Goal: Task Accomplishment & Management: Manage account settings

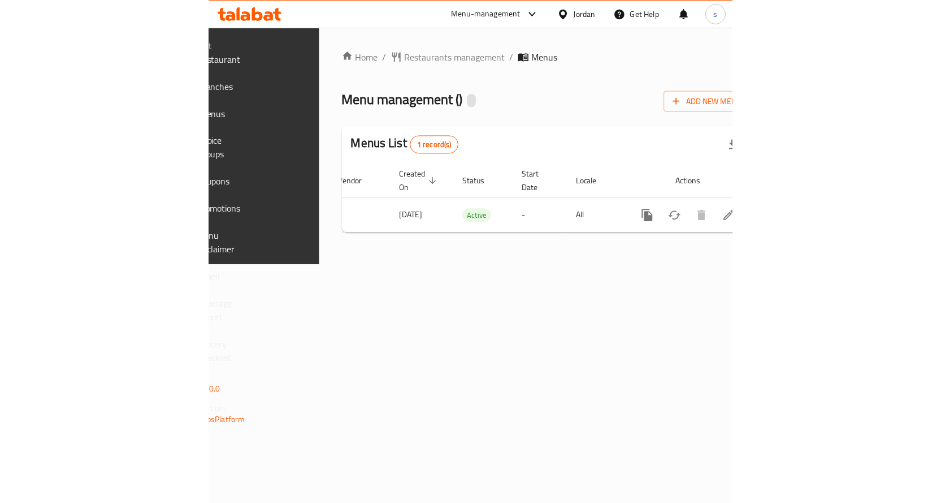
scroll to position [0, 213]
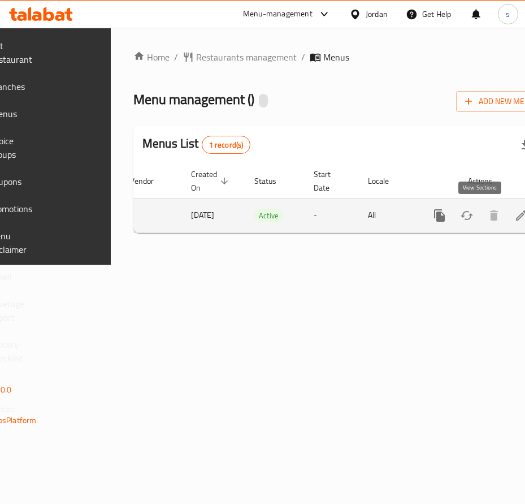
click at [508, 207] on link "enhanced table" at bounding box center [521, 215] width 27 height 27
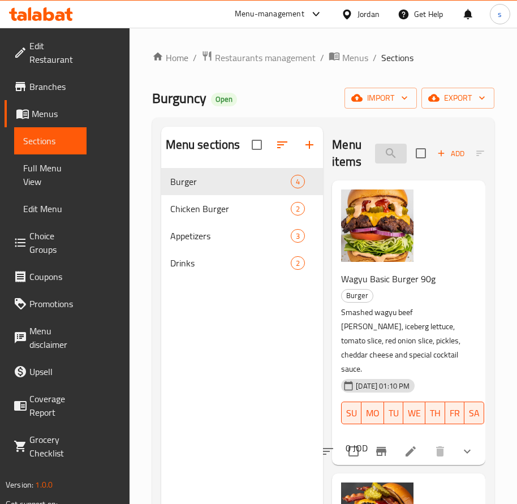
click at [399, 155] on input "search" at bounding box center [391, 154] width 32 height 20
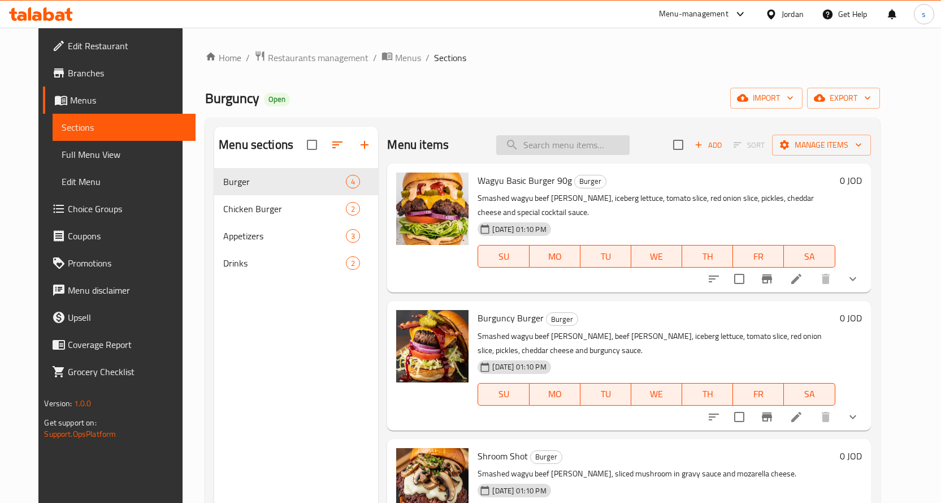
click at [525, 142] on input "search" at bounding box center [562, 145] width 133 height 20
click at [99, 211] on span "Choice Groups" at bounding box center [127, 209] width 119 height 14
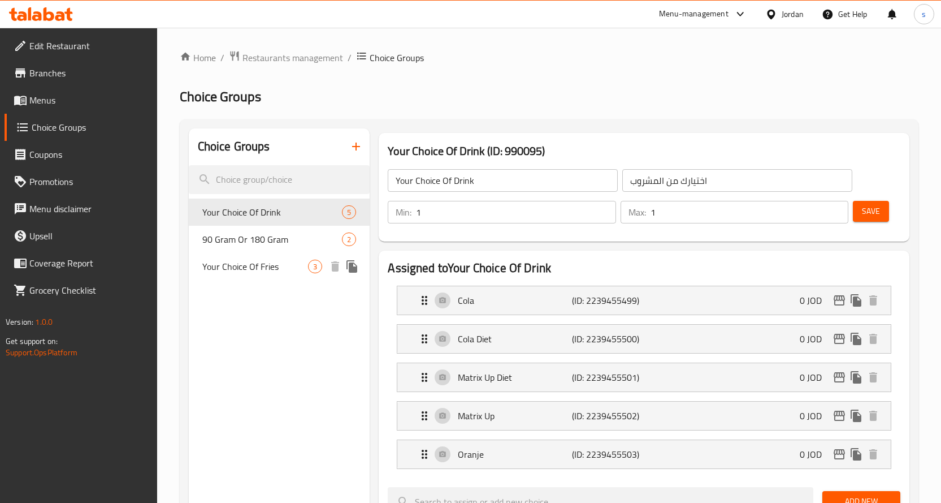
click at [266, 268] on span "Your Choice Of Fries" at bounding box center [255, 266] width 106 height 14
type input "Your Choice Of Fries"
type input "اختيارك من البطاطا مقلية"
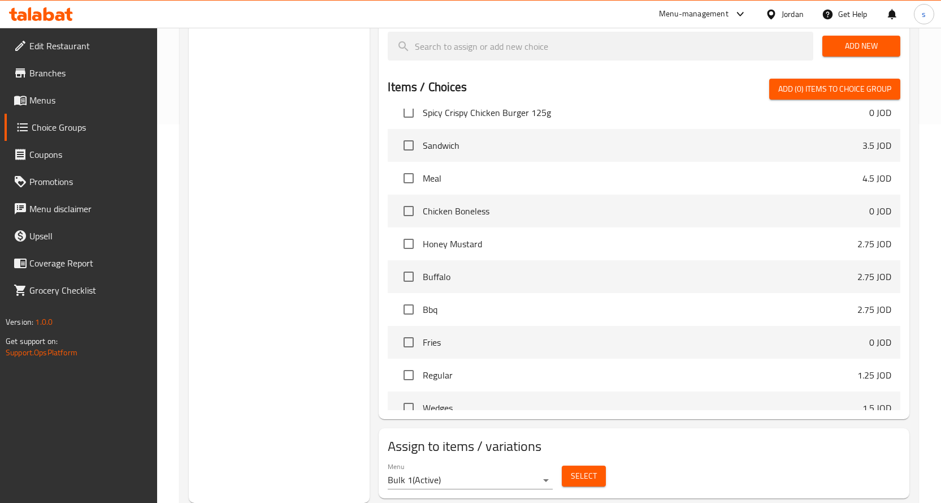
scroll to position [410, 0]
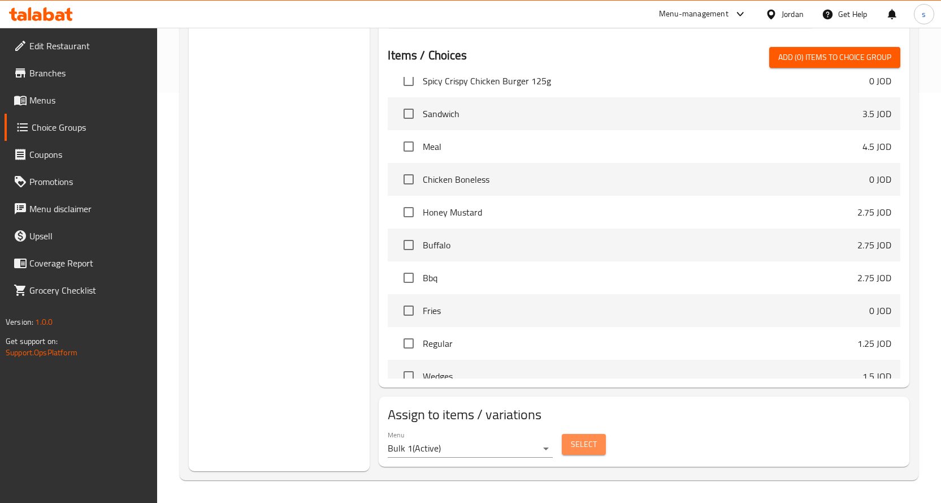
click at [525, 444] on span "Select" at bounding box center [584, 444] width 26 height 14
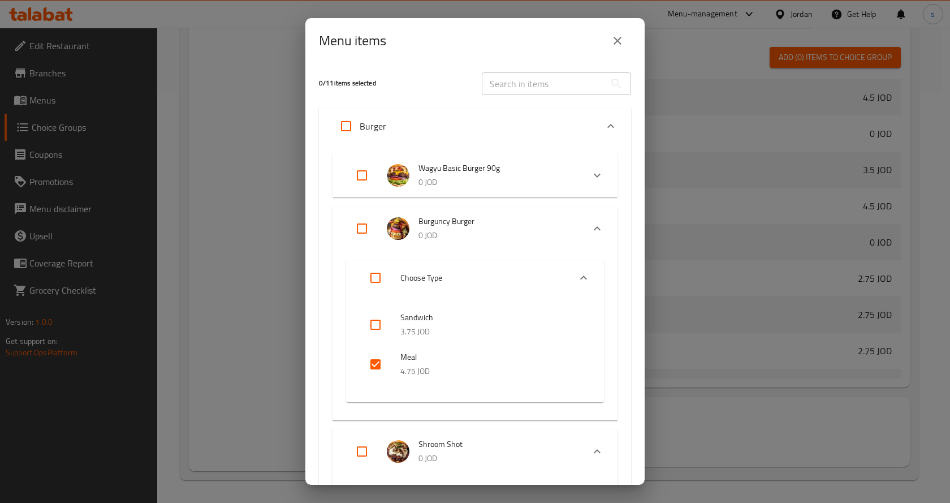
click at [255, 156] on div "Menu items 0 / 11 items selected ​ Burger Wagyu Basic Burger 90g 0 JOD Choose T…" at bounding box center [475, 251] width 950 height 503
click at [242, 356] on div "Menu items 0 / 11 items selected ​ Burger Wagyu Basic Burger 90g 0 JOD Choose T…" at bounding box center [475, 251] width 950 height 503
click at [525, 33] on button "close" at bounding box center [617, 40] width 27 height 27
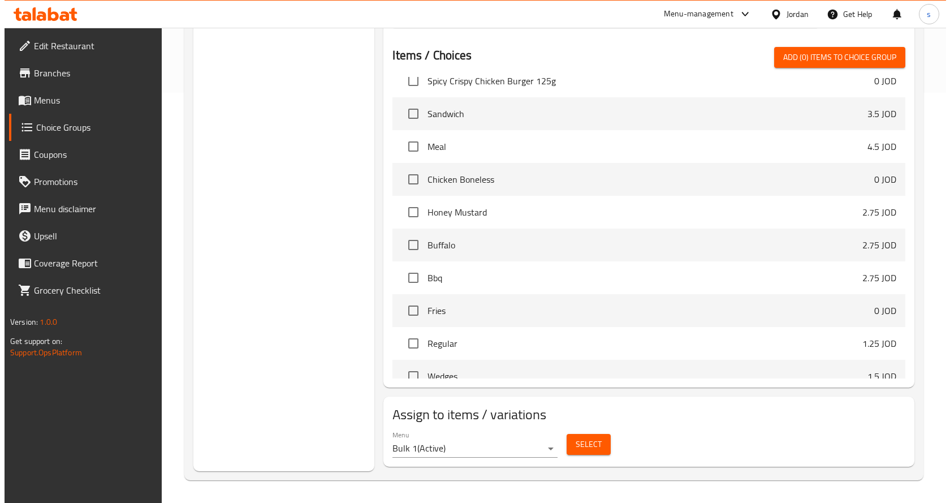
scroll to position [465, 0]
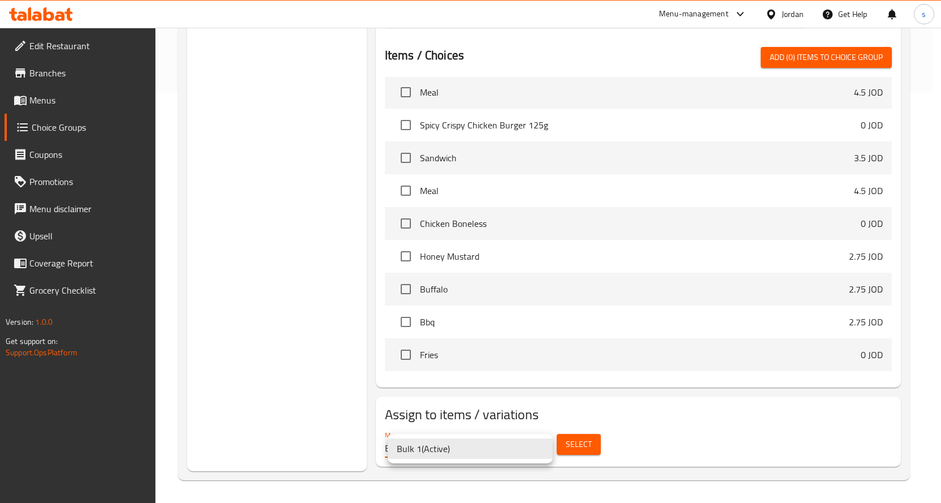
click at [435, 447] on li "Bulk 1 ( Active )" at bounding box center [470, 448] width 165 height 20
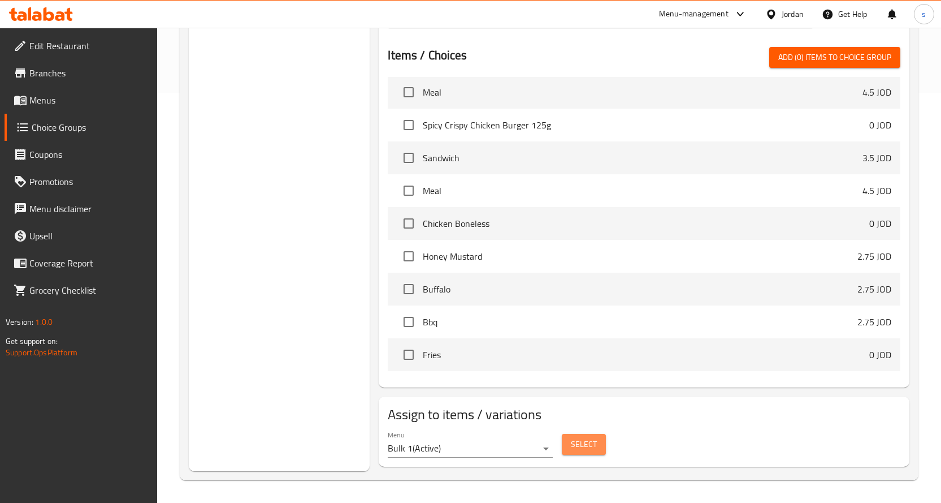
click at [525, 435] on button "Select" at bounding box center [584, 444] width 44 height 21
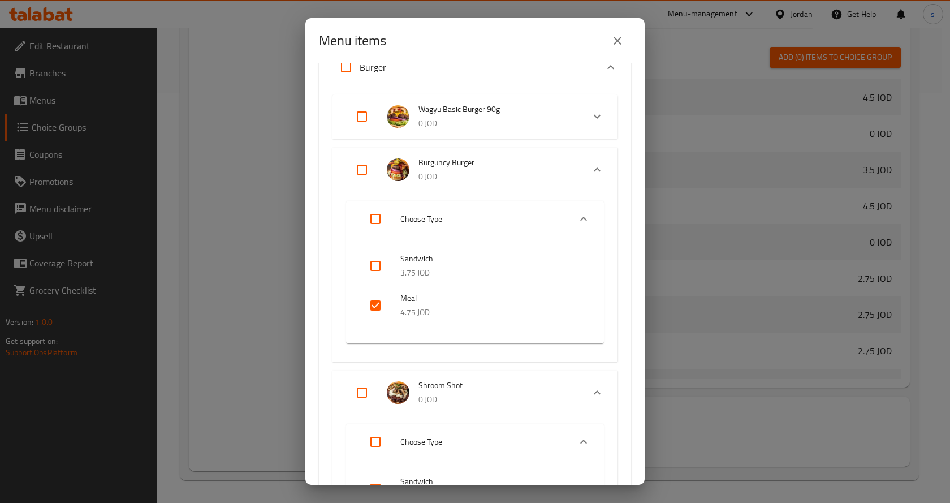
scroll to position [57, 0]
click at [395, 166] on img "Expand" at bounding box center [398, 172] width 23 height 23
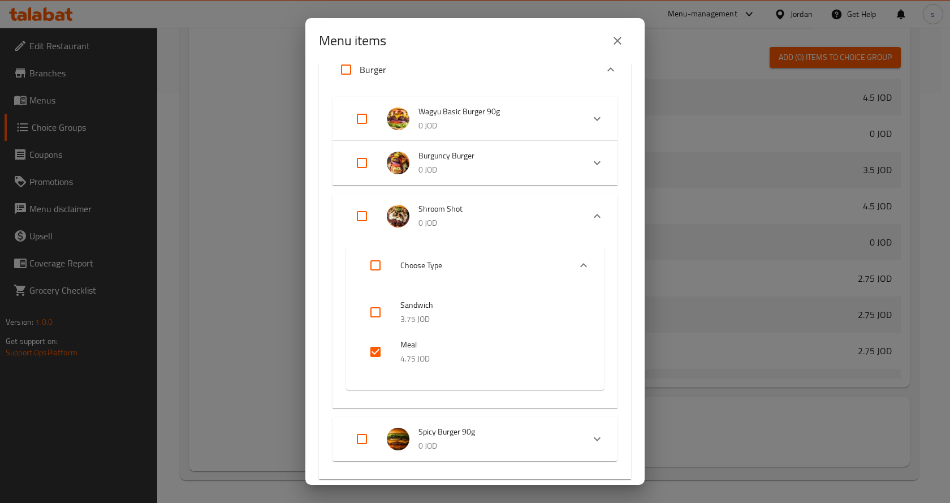
drag, startPoint x: 424, startPoint y: 156, endPoint x: 472, endPoint y: 153, distance: 48.2
click at [472, 153] on span "Burguncy Burger" at bounding box center [496, 156] width 156 height 14
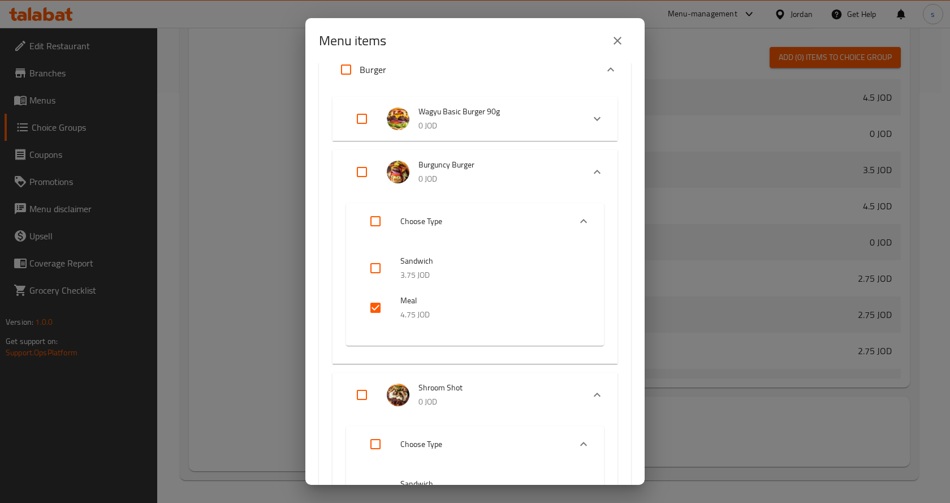
click at [425, 166] on span "Burguncy Burger" at bounding box center [496, 165] width 156 height 14
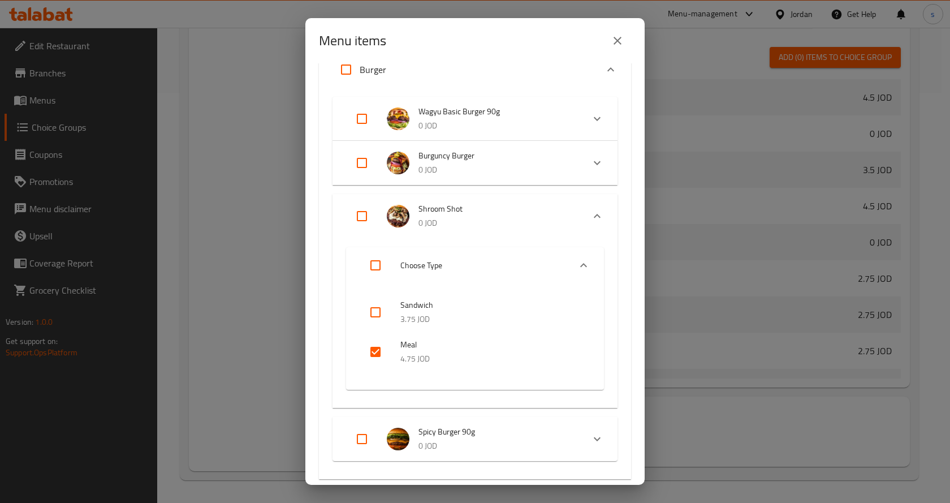
click at [425, 166] on p "0 JOD" at bounding box center [496, 170] width 156 height 14
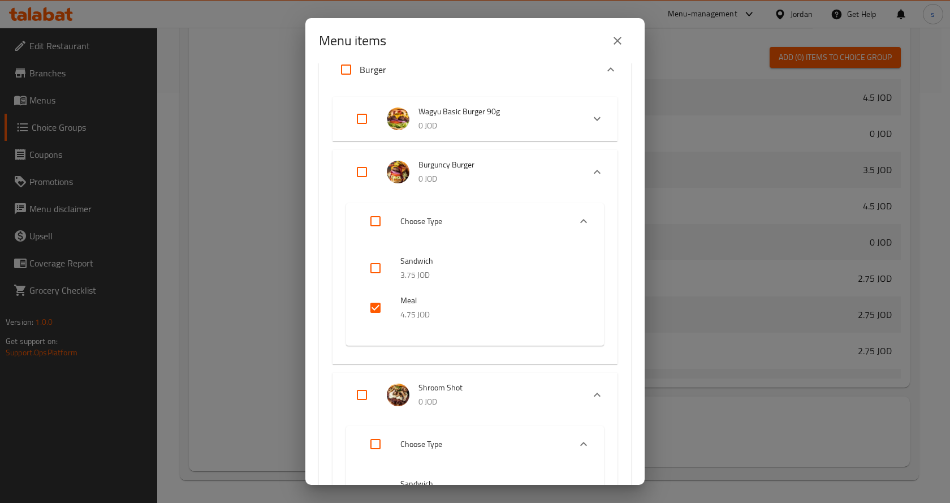
click at [293, 154] on div "Menu items 0 / 11 items selected ​ Burger Wagyu Basic Burger 90g 0 JOD Choose T…" at bounding box center [475, 251] width 950 height 503
click at [209, 92] on div "Menu items 0 / 11 items selected ​ Burger Wagyu Basic Burger 90g 0 JOD Choose T…" at bounding box center [475, 251] width 950 height 503
click at [525, 50] on div "Menu items" at bounding box center [474, 40] width 339 height 45
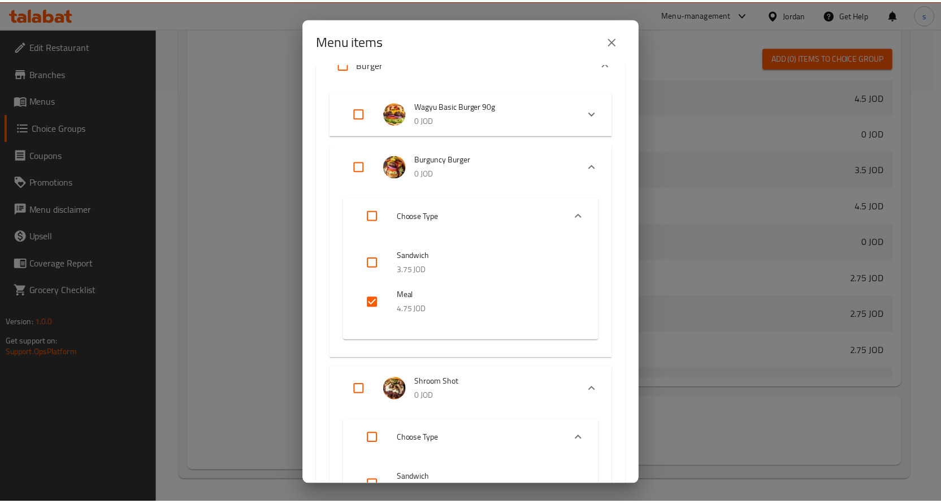
scroll to position [0, 0]
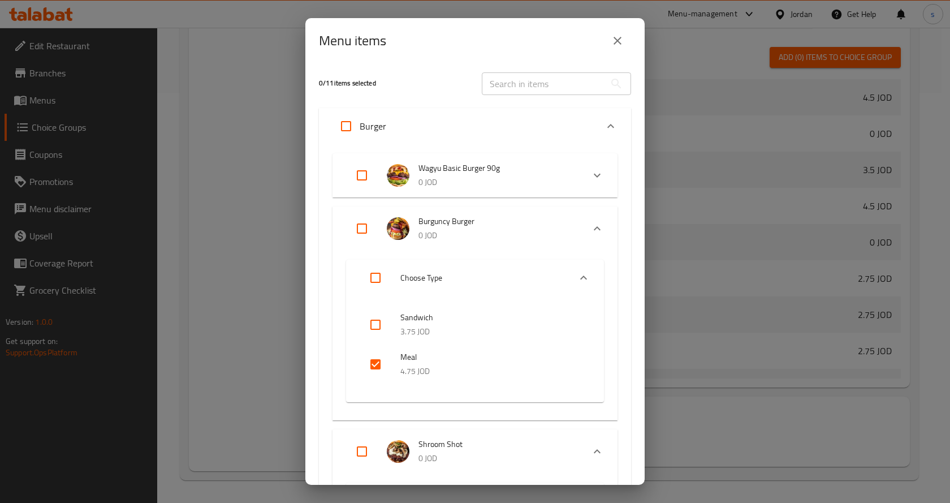
click at [525, 44] on icon "close" at bounding box center [617, 41] width 14 height 14
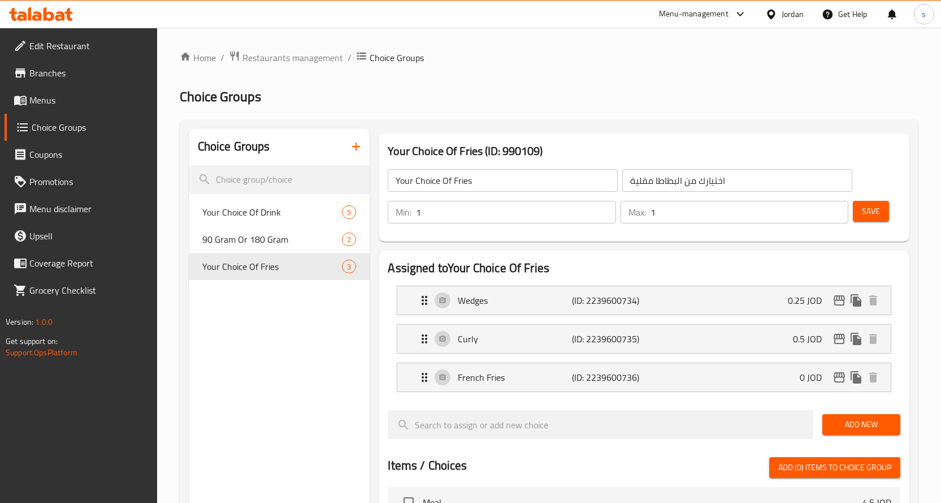
click at [75, 102] on span "Menus" at bounding box center [88, 100] width 119 height 14
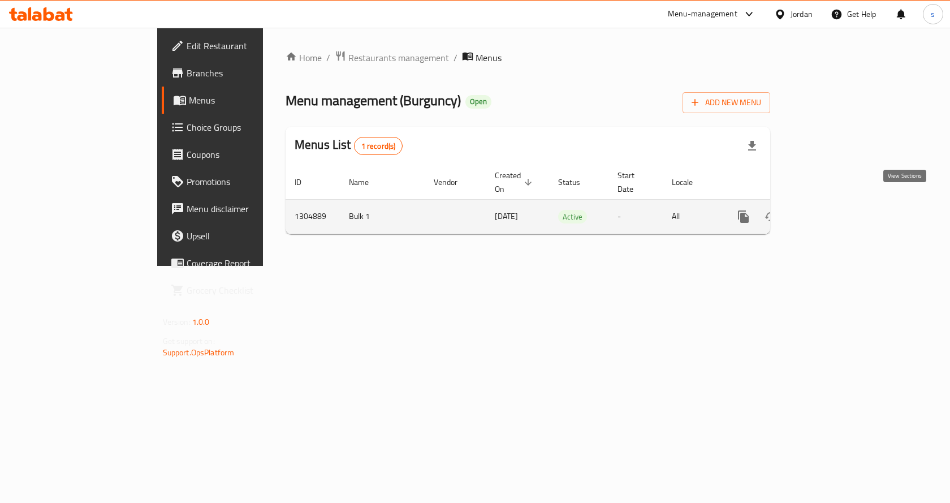
click at [525, 203] on link "enhanced table" at bounding box center [824, 216] width 27 height 27
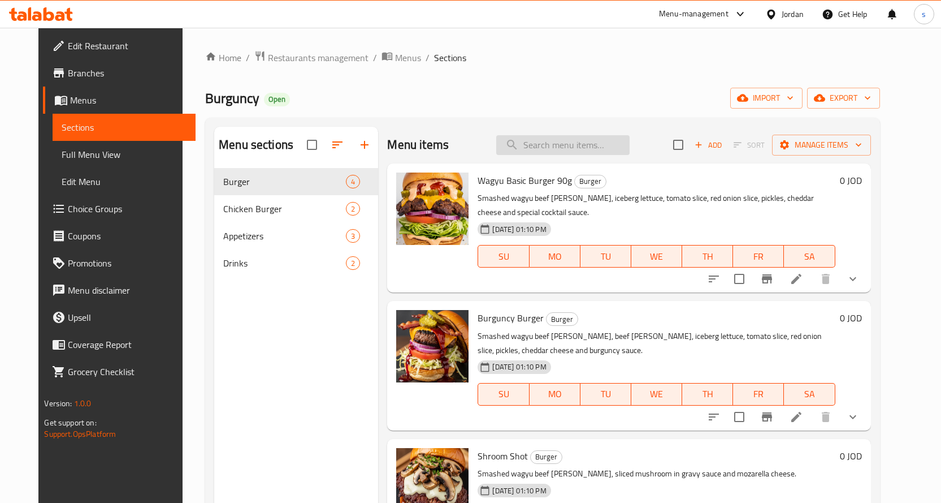
click at [525, 153] on input "search" at bounding box center [562, 145] width 133 height 20
type input "س"
type input "BURGUNCY"
click at [525, 421] on li at bounding box center [797, 416] width 32 height 20
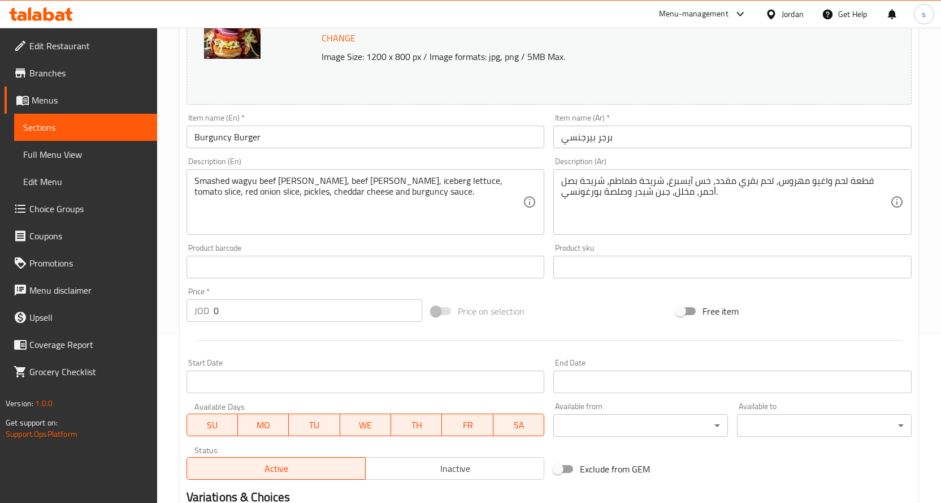
scroll to position [71, 0]
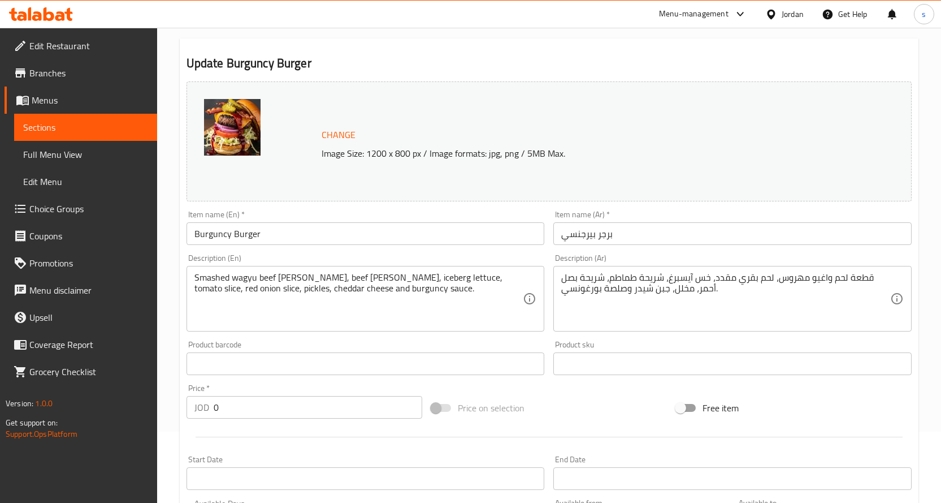
click at [525, 106] on div "Change Image Size: 1200 x 800 px / Image formats: jpg, png / 5MB Max." at bounding box center [549, 141] width 725 height 120
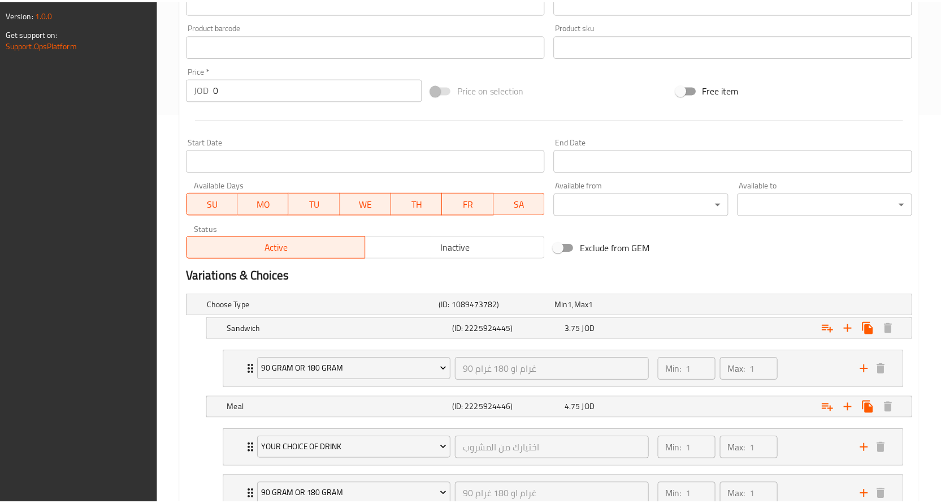
scroll to position [523, 0]
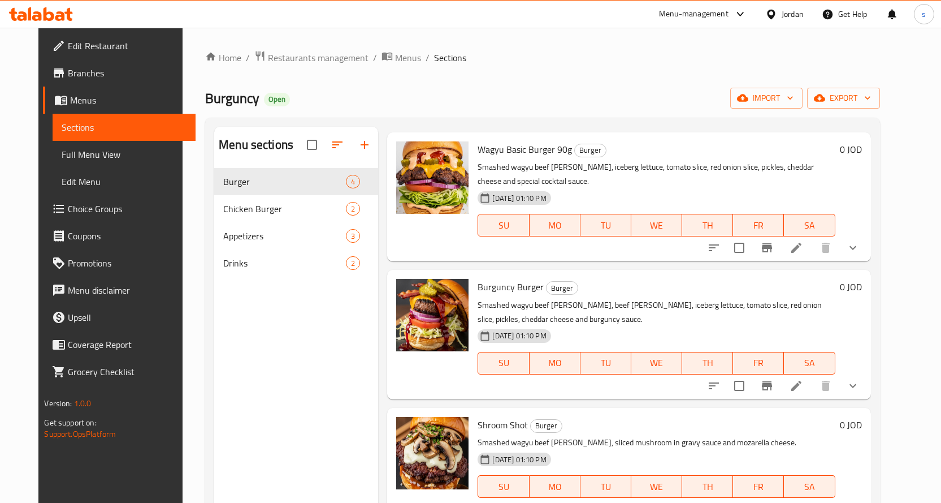
scroll to position [48, 0]
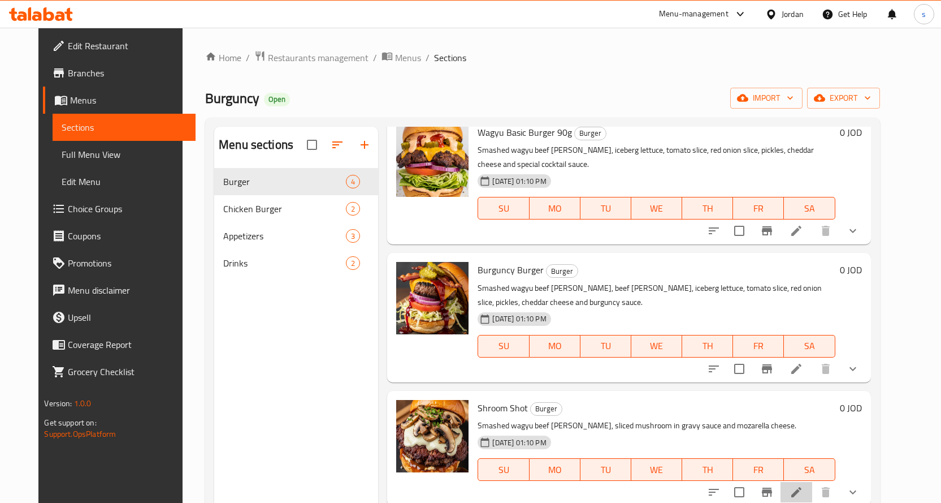
click at [812, 484] on li at bounding box center [797, 492] width 32 height 20
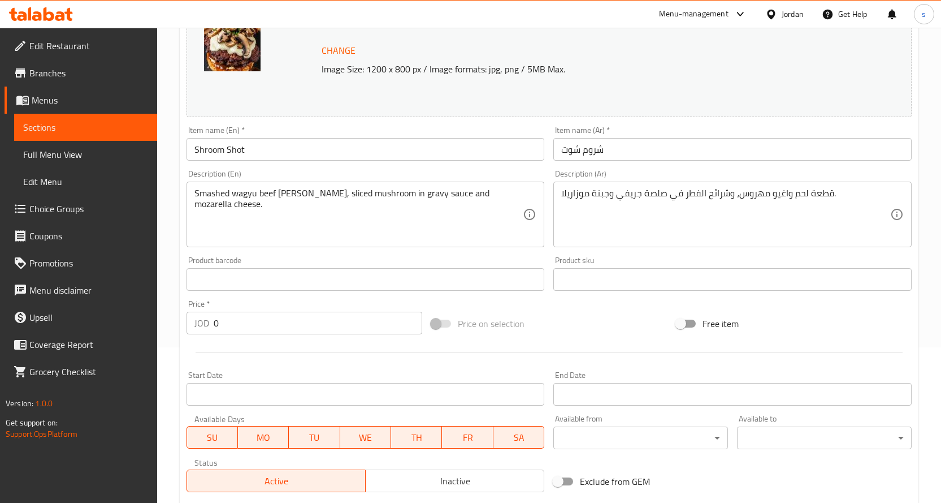
scroll to position [170, 0]
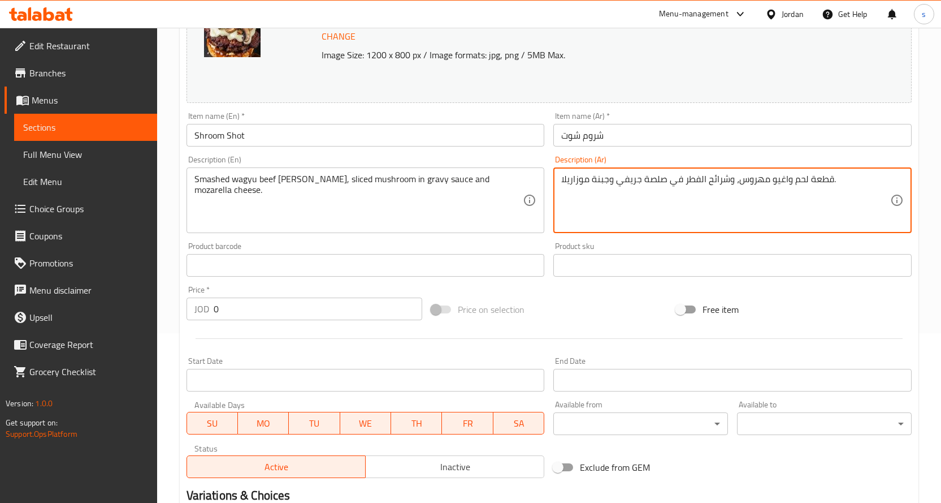
click at [810, 182] on textarea "قطعة لحم واغيو مهروس، وشرائح الفطر في صلصة جريفي وجبنة موزاريلا." at bounding box center [725, 201] width 329 height 54
click at [809, 198] on textarea "قطعة لحم واغيو مهروس، وشرائح الفطر في صلصة جريفي وجبنة موزاريلا." at bounding box center [725, 201] width 329 height 54
click at [782, 176] on textarea "قطعة لحم واغيو مهروس، وشرائح الفطر في صلصة جريفي وجبنة موزاريلا." at bounding box center [725, 201] width 329 height 54
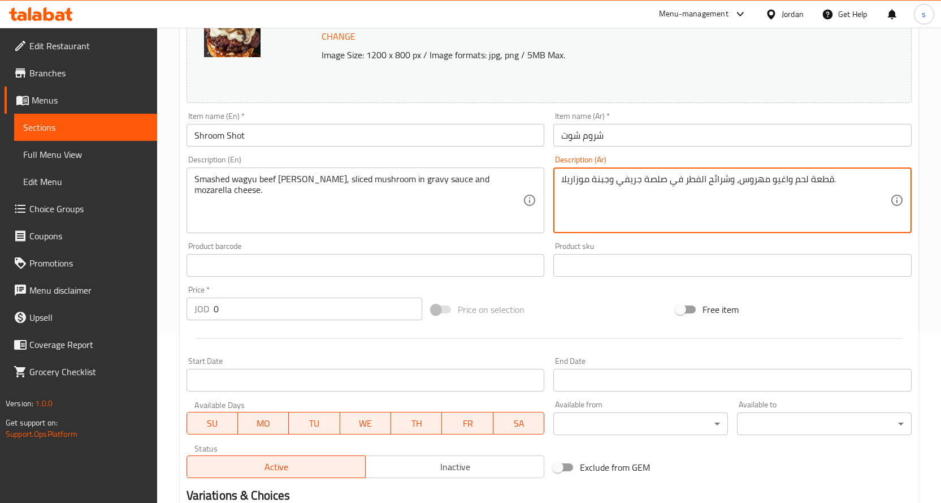
click at [782, 176] on textarea "قطعة لحم واغيو مهروس، وشرائح الفطر في صلصة جريفي وجبنة موزاريلا." at bounding box center [725, 201] width 329 height 54
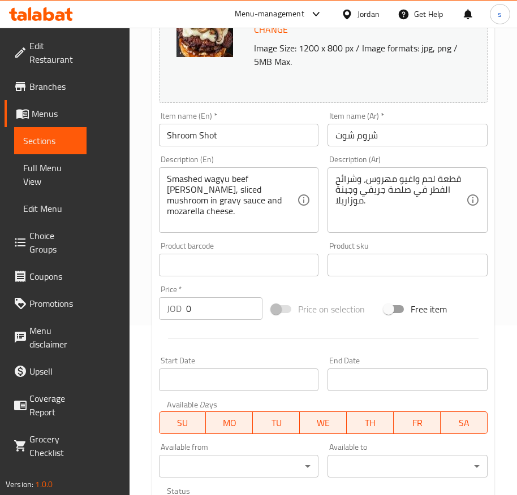
click at [144, 248] on div "Home / Restaurants management / Menus / Sections / item / update Burger section…" at bounding box center [323, 443] width 388 height 1170
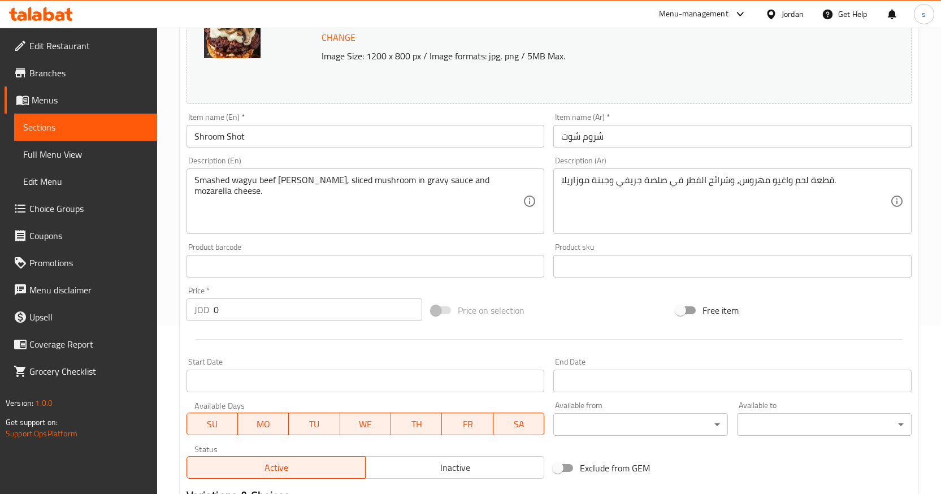
scroll to position [23, 0]
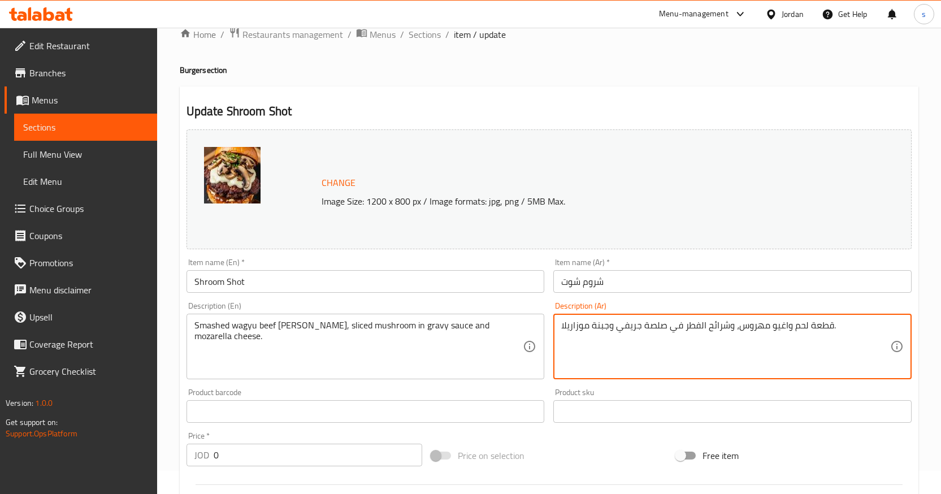
click at [652, 323] on textarea "قطعة لحم واغيو مهروس، وشرائح الفطر في صلصة جريفي وجبنة موزاريلا." at bounding box center [725, 347] width 329 height 54
click at [584, 326] on textarea "قطعة لحم واغيو مهروس، وشرائح الفطر في صلصة جريفي وجبنة موزاريلا." at bounding box center [725, 347] width 329 height 54
click at [678, 333] on textarea "قطعة لحم واغيو مهروس، وشرائح الفطر في صلصة جريفي وجبنة موزاريلا." at bounding box center [725, 347] width 329 height 54
click at [749, 344] on textarea "قطعة لحم واغيو مهروس، وشرائح الفطر في صلصة جريفي وجبنة موزاريلا." at bounding box center [725, 347] width 329 height 54
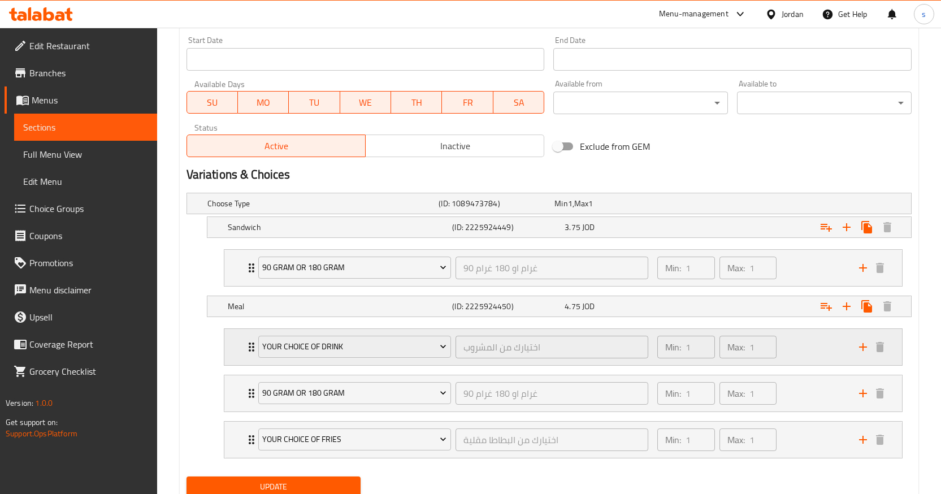
scroll to position [532, 0]
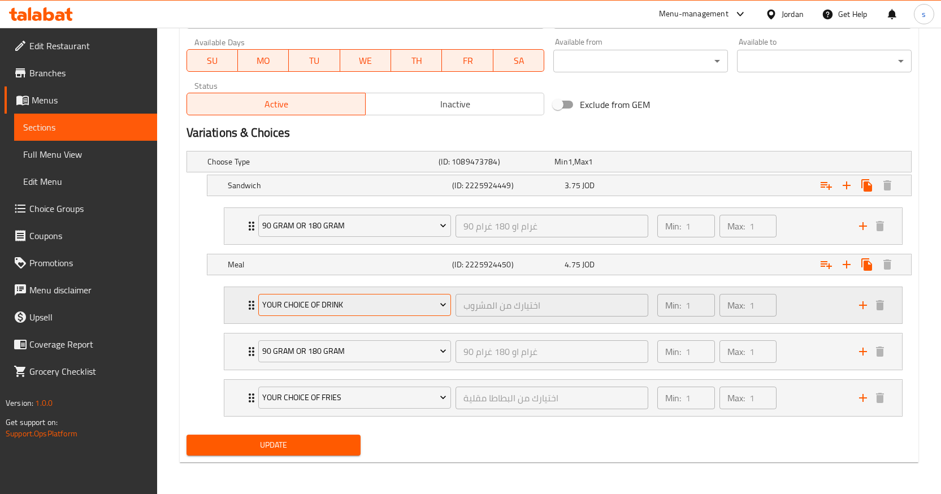
click at [446, 302] on icon "Expand" at bounding box center [443, 304] width 11 height 11
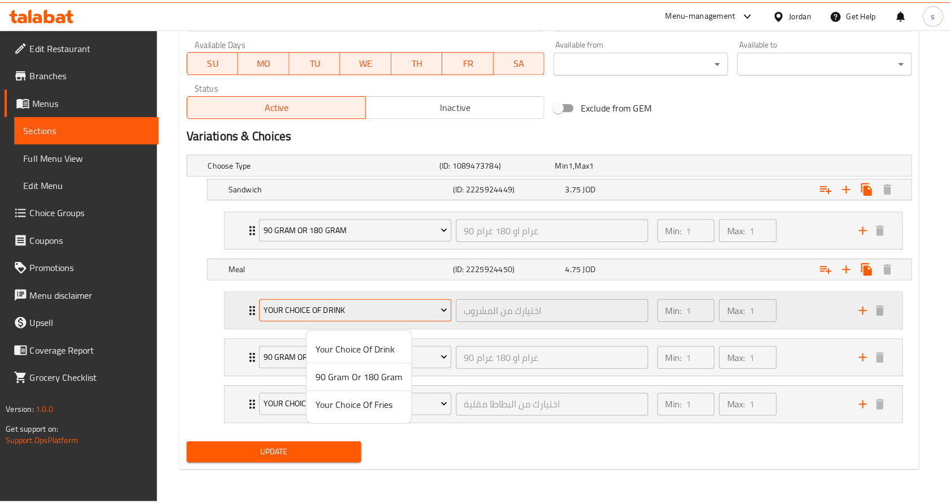
scroll to position [523, 0]
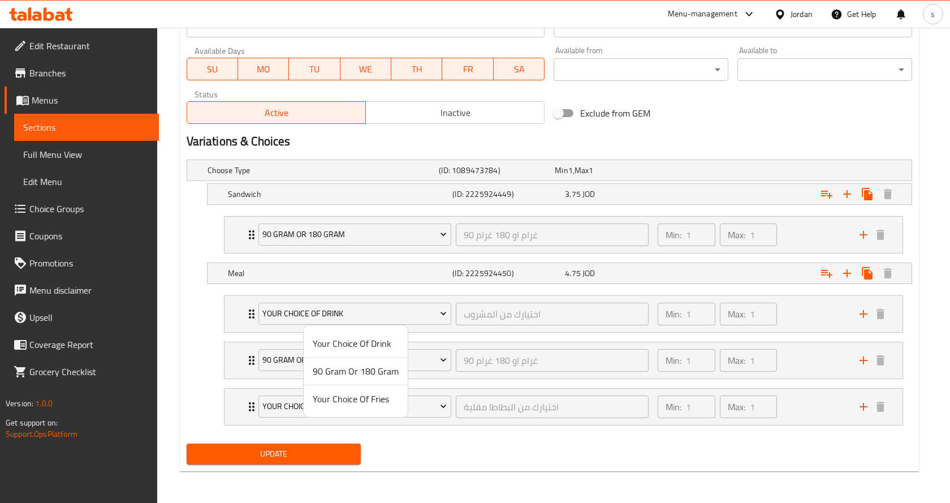
click at [816, 307] on div at bounding box center [475, 251] width 950 height 503
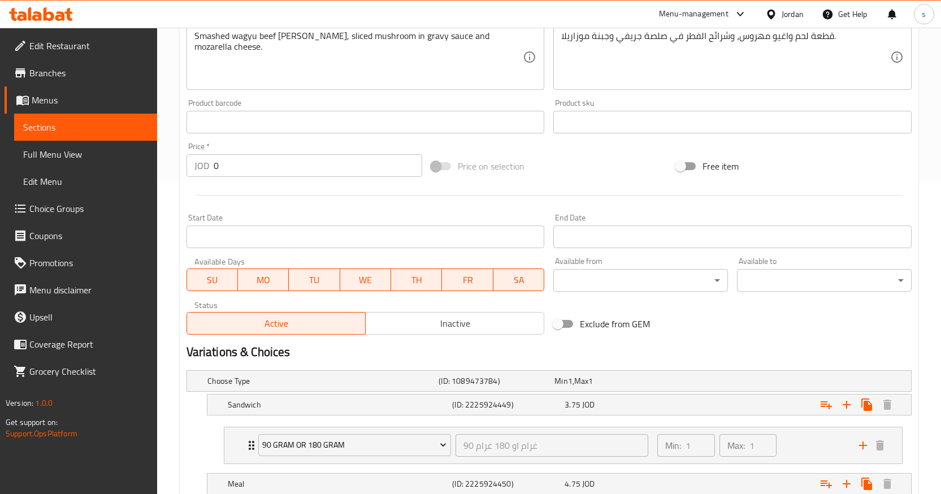
scroll to position [532, 0]
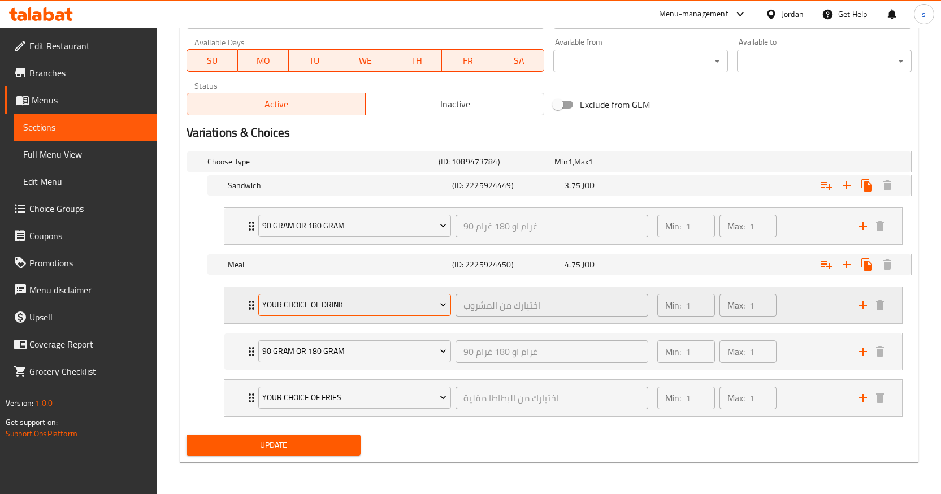
click at [295, 311] on span "Your Choice Of Drink" at bounding box center [354, 305] width 184 height 14
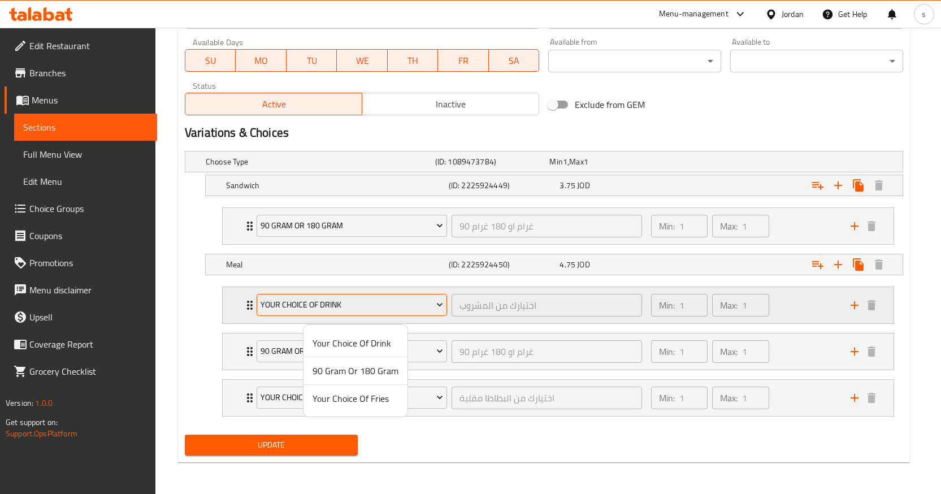
scroll to position [523, 0]
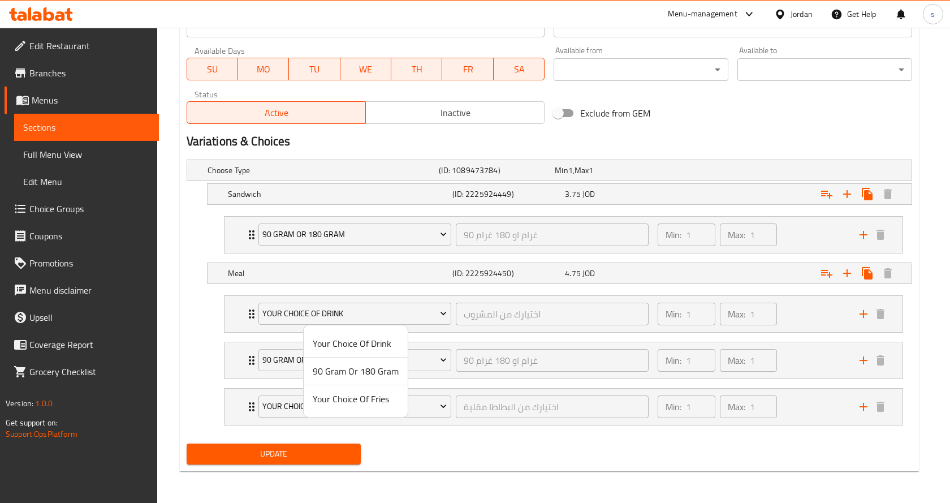
click at [235, 316] on div at bounding box center [475, 251] width 950 height 503
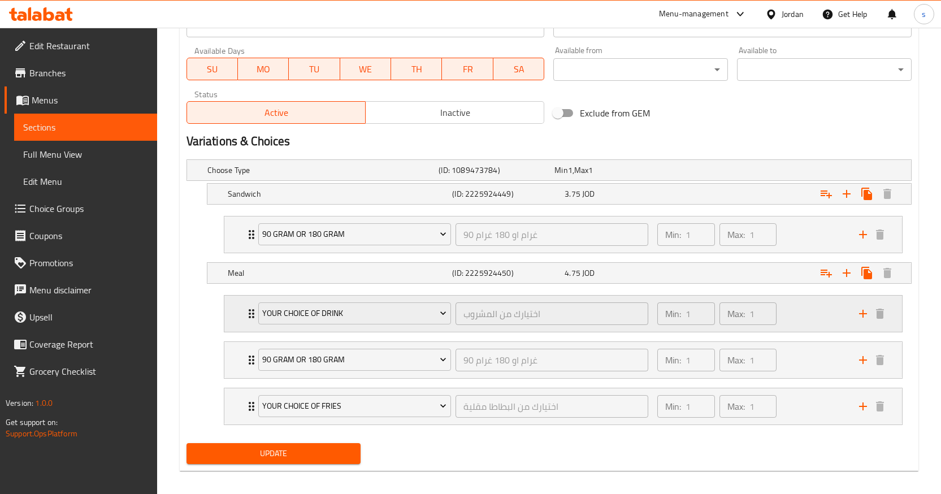
click at [247, 316] on icon "Expand" at bounding box center [252, 314] width 14 height 14
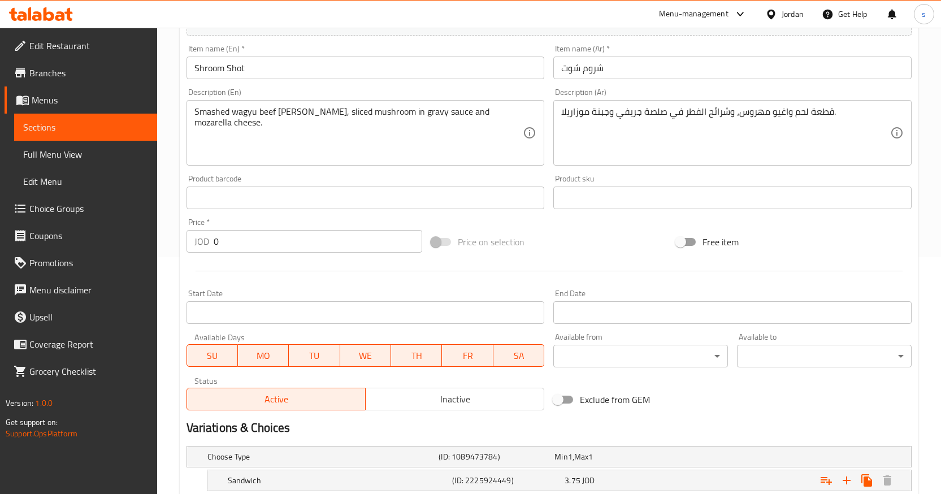
scroll to position [0, 0]
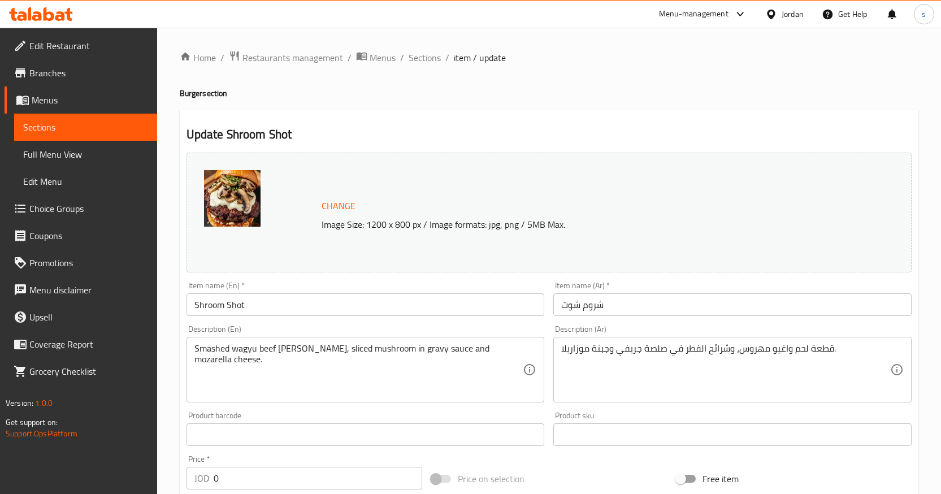
click at [626, 270] on div "Change Image Size: 1200 x 800 px / Image formats: jpg, png / 5MB Max." at bounding box center [549, 213] width 725 height 120
